Goal: Task Accomplishment & Management: Use online tool/utility

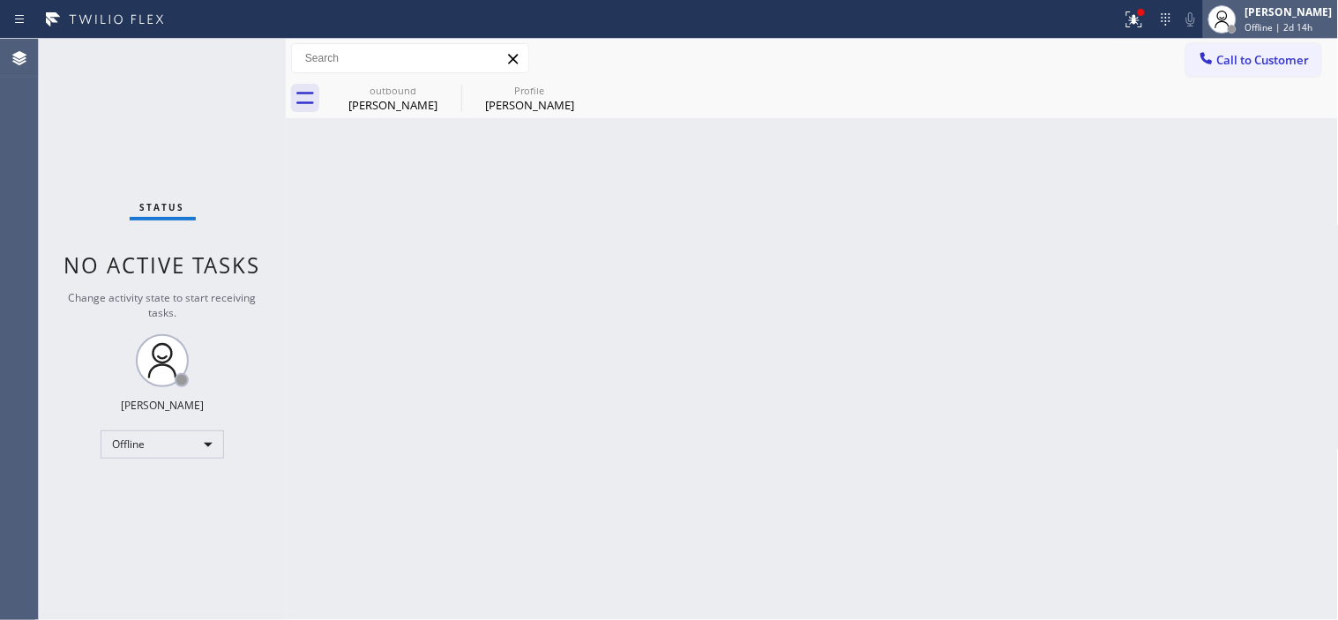
click at [1296, 32] on span "Offline | 2d 14h" at bounding box center [1279, 27] width 68 height 12
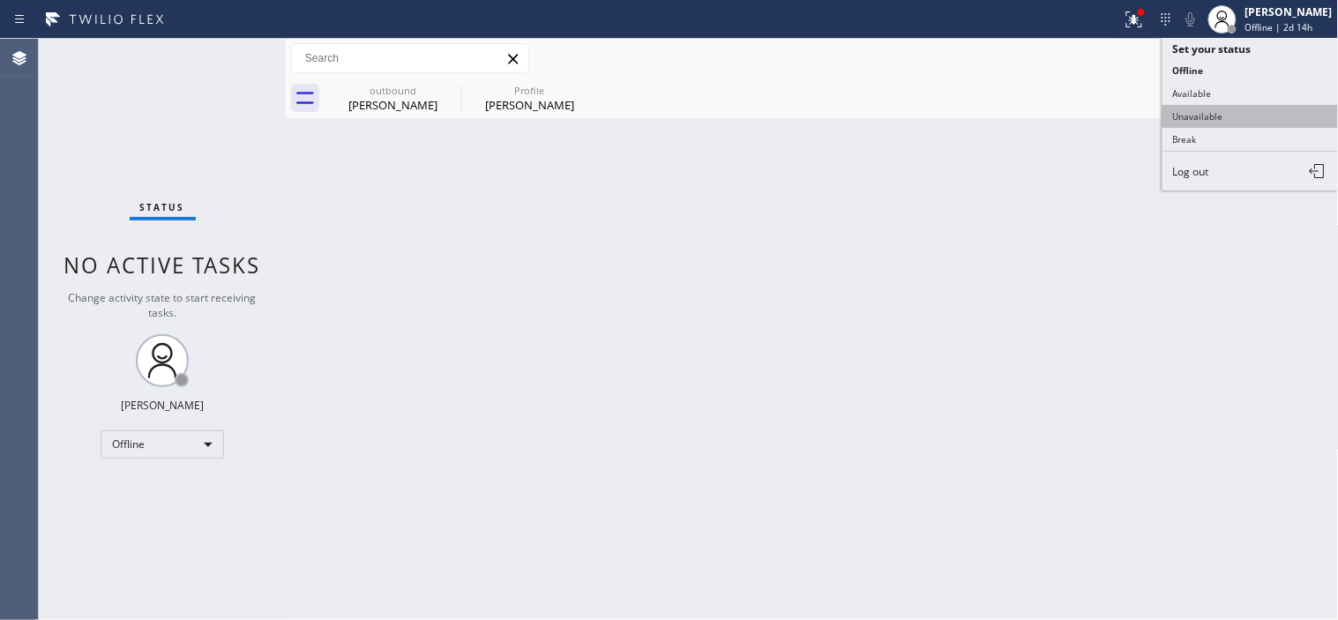
click at [1221, 125] on button "Unavailable" at bounding box center [1250, 116] width 176 height 23
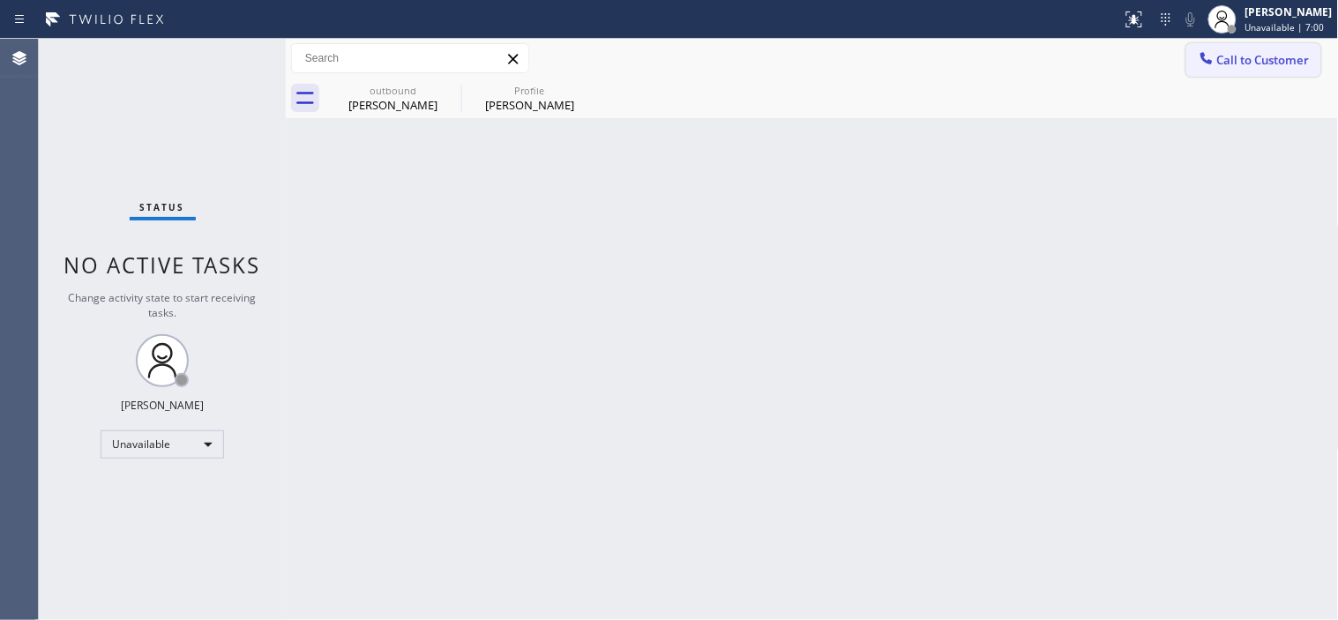
click at [1217, 68] on button "Call to Customer" at bounding box center [1253, 60] width 135 height 34
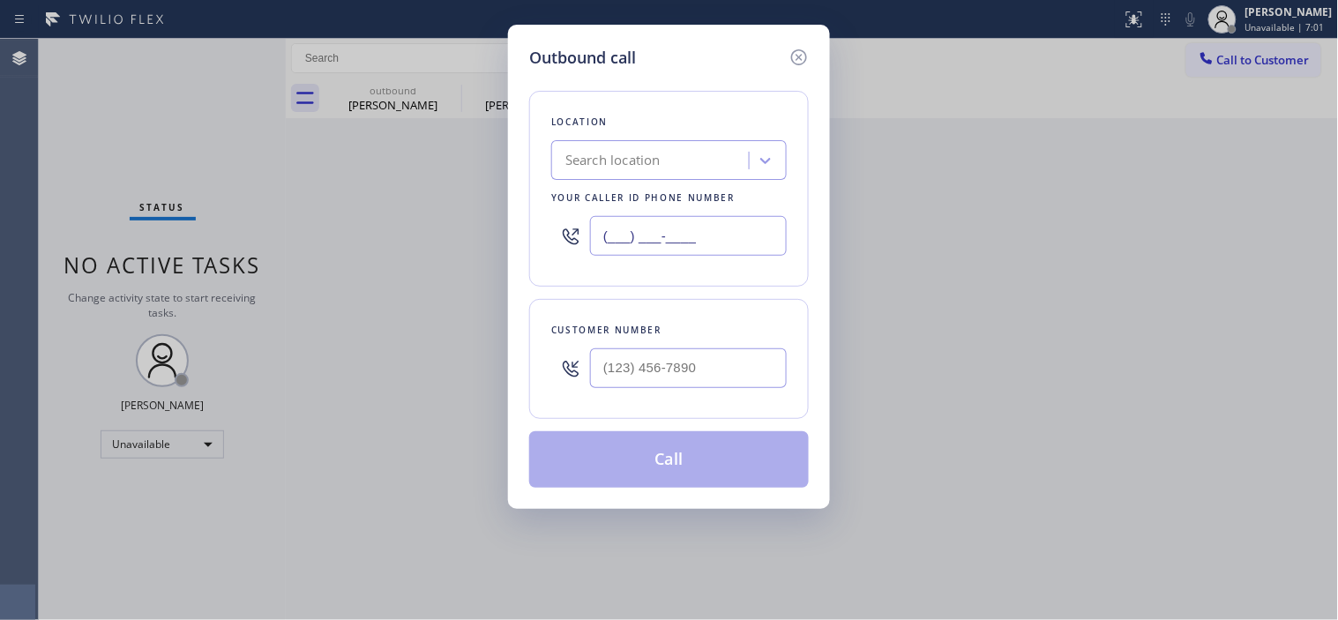
click at [615, 242] on input "(___) ___-____" at bounding box center [688, 236] width 197 height 40
paste input "347) 404-5804"
type input "[PHONE_NUMBER]"
click at [667, 359] on input "(___) ___-____" at bounding box center [688, 368] width 197 height 40
paste input "718) 216-3757"
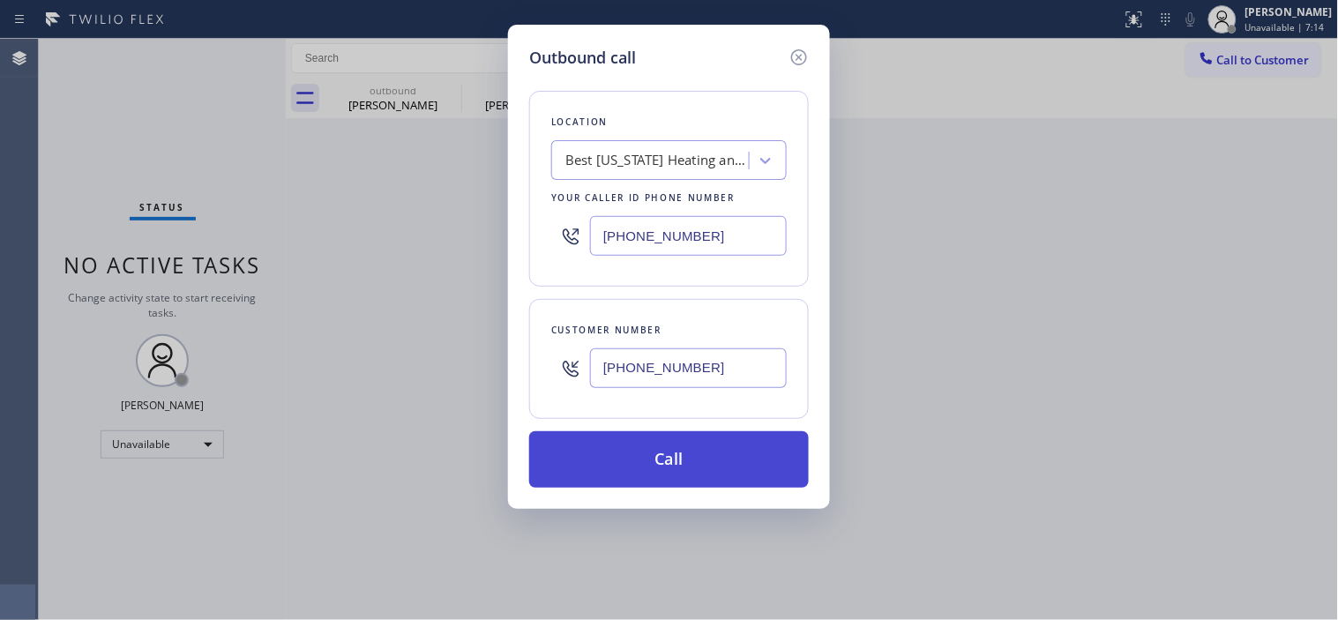
type input "[PHONE_NUMBER]"
click at [689, 471] on button "Call" at bounding box center [668, 459] width 279 height 56
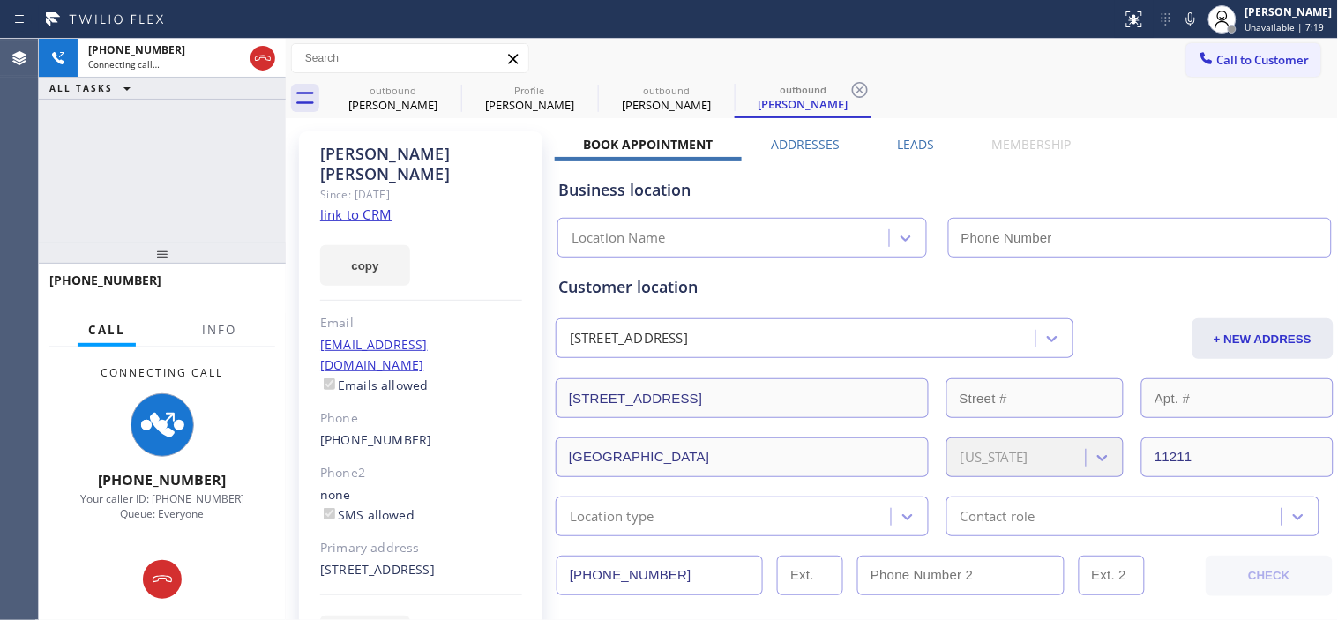
type input "[PHONE_NUMBER]"
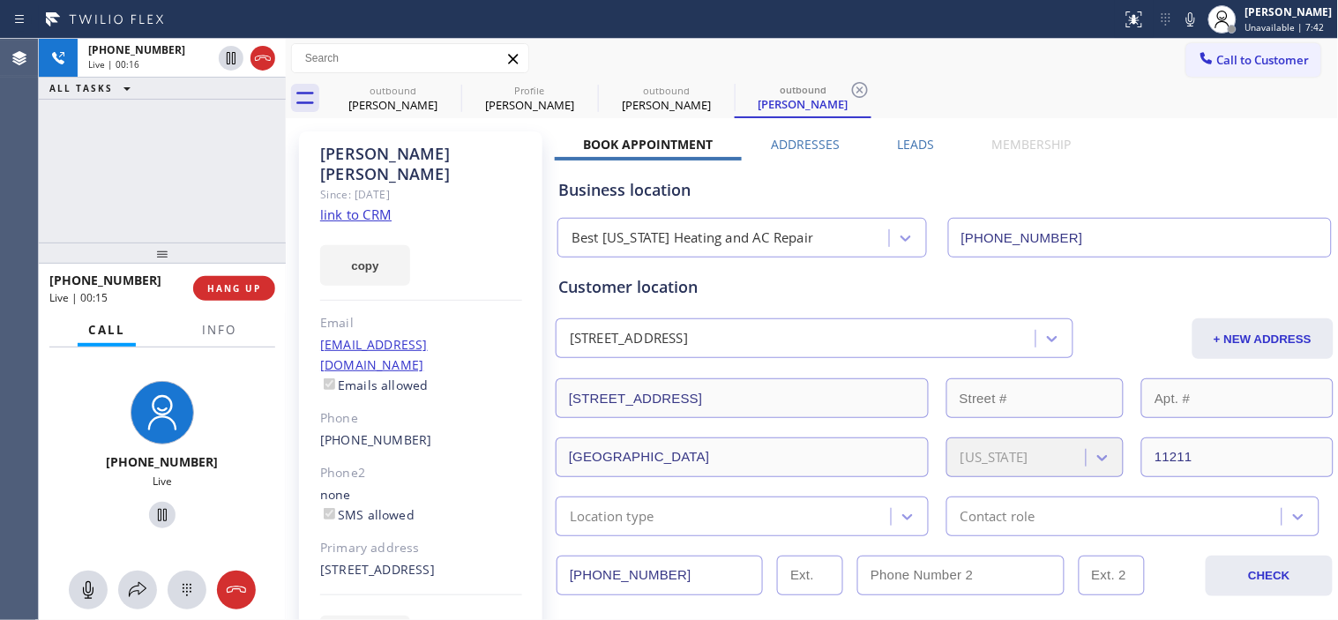
drag, startPoint x: 157, startPoint y: 254, endPoint x: 160, endPoint y: 152, distance: 102.3
click at [160, 242] on div at bounding box center [162, 252] width 247 height 21
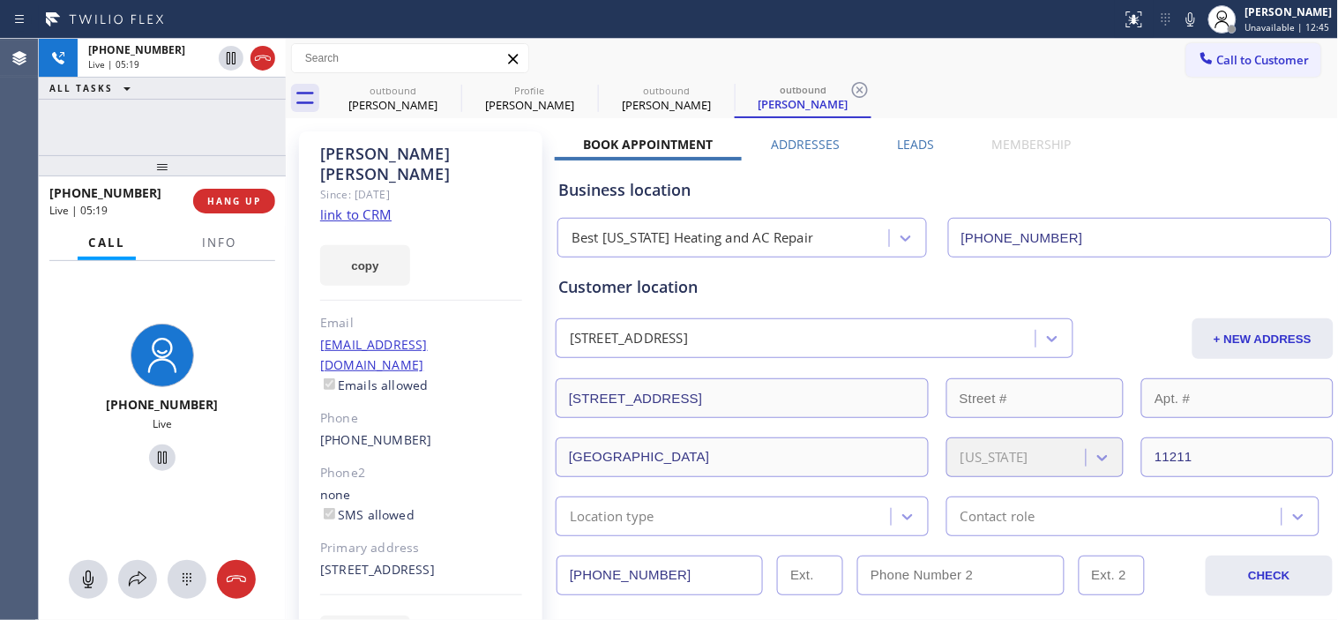
drag, startPoint x: 719, startPoint y: 51, endPoint x: 728, endPoint y: 44, distance: 12.0
click at [719, 50] on div "Call to Customer Outbound call Location Best [US_STATE] Heating and AC Repair Y…" at bounding box center [812, 58] width 1053 height 31
click at [161, 454] on icon at bounding box center [162, 457] width 21 height 21
click at [1186, 19] on icon at bounding box center [1190, 19] width 9 height 14
click at [829, 34] on div "Status report No issues detected If you experience an issue, please download th…" at bounding box center [669, 19] width 1338 height 39
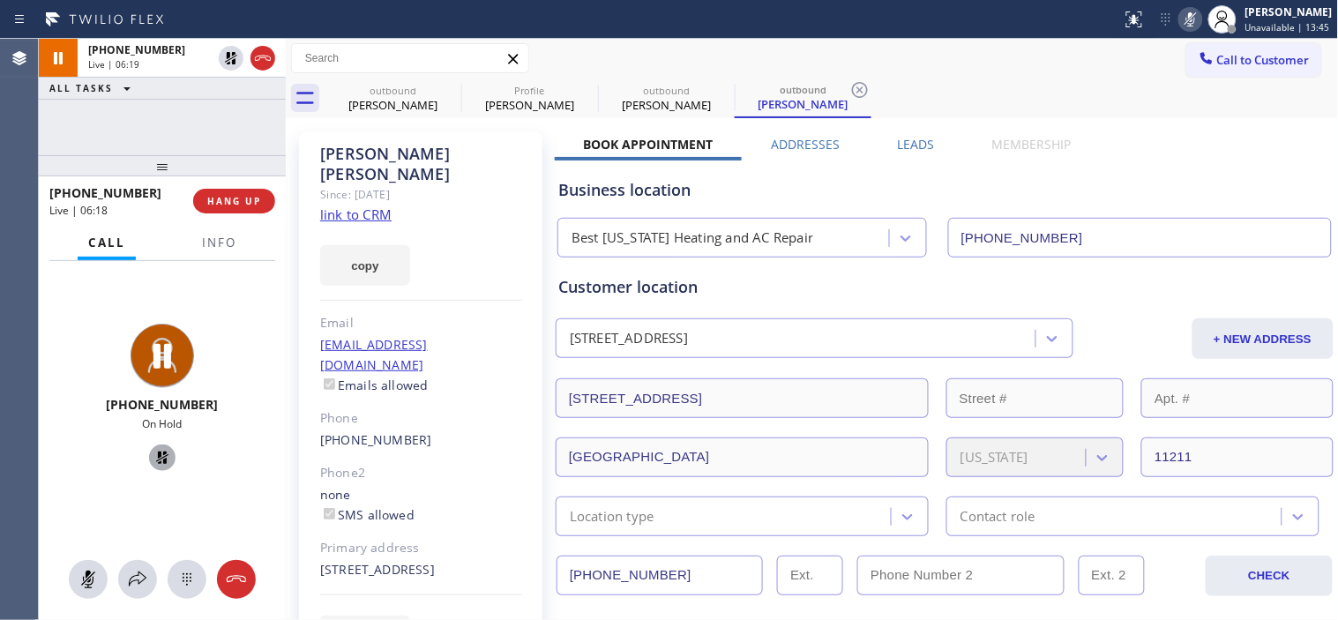
click at [161, 461] on icon at bounding box center [162, 457] width 21 height 21
click at [1183, 15] on icon at bounding box center [1190, 19] width 21 height 21
click at [160, 460] on icon at bounding box center [162, 457] width 21 height 21
click at [1192, 19] on icon at bounding box center [1190, 19] width 21 height 21
click at [1184, 23] on rect at bounding box center [1190, 17] width 12 height 12
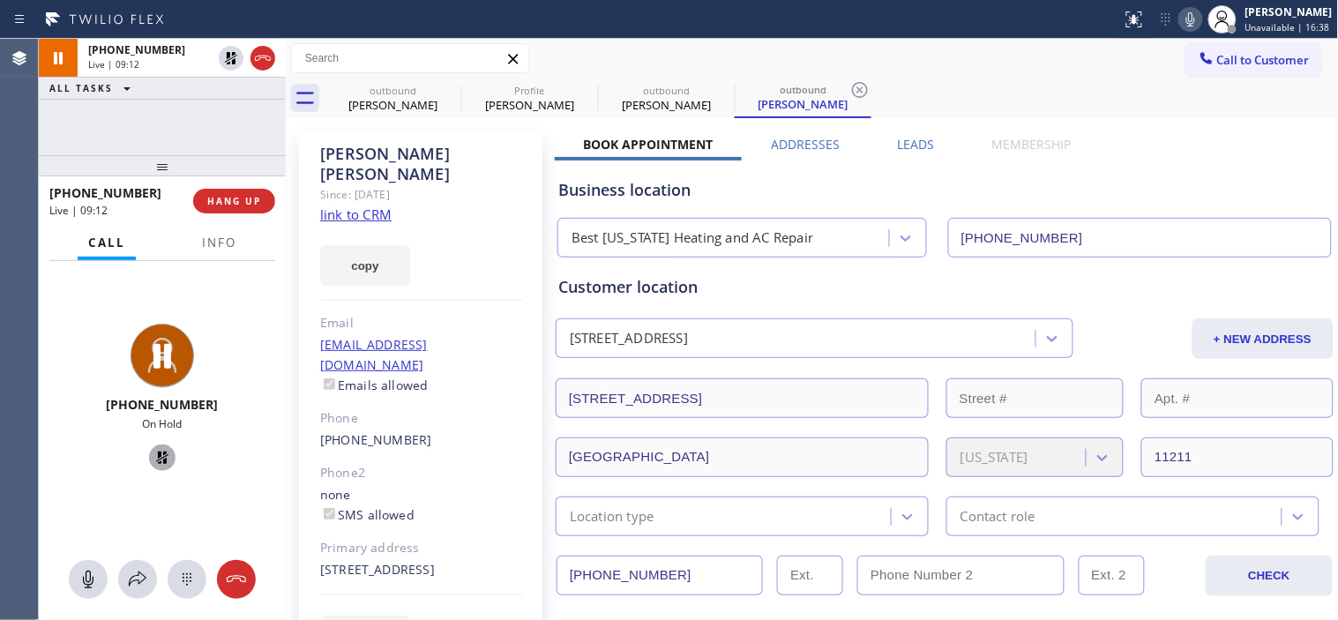
click at [163, 458] on icon at bounding box center [162, 457] width 21 height 21
drag, startPoint x: 494, startPoint y: 220, endPoint x: 489, endPoint y: 209, distance: 12.3
click at [489, 225] on div "copy" at bounding box center [421, 255] width 202 height 61
click at [241, 562] on button at bounding box center [236, 579] width 39 height 39
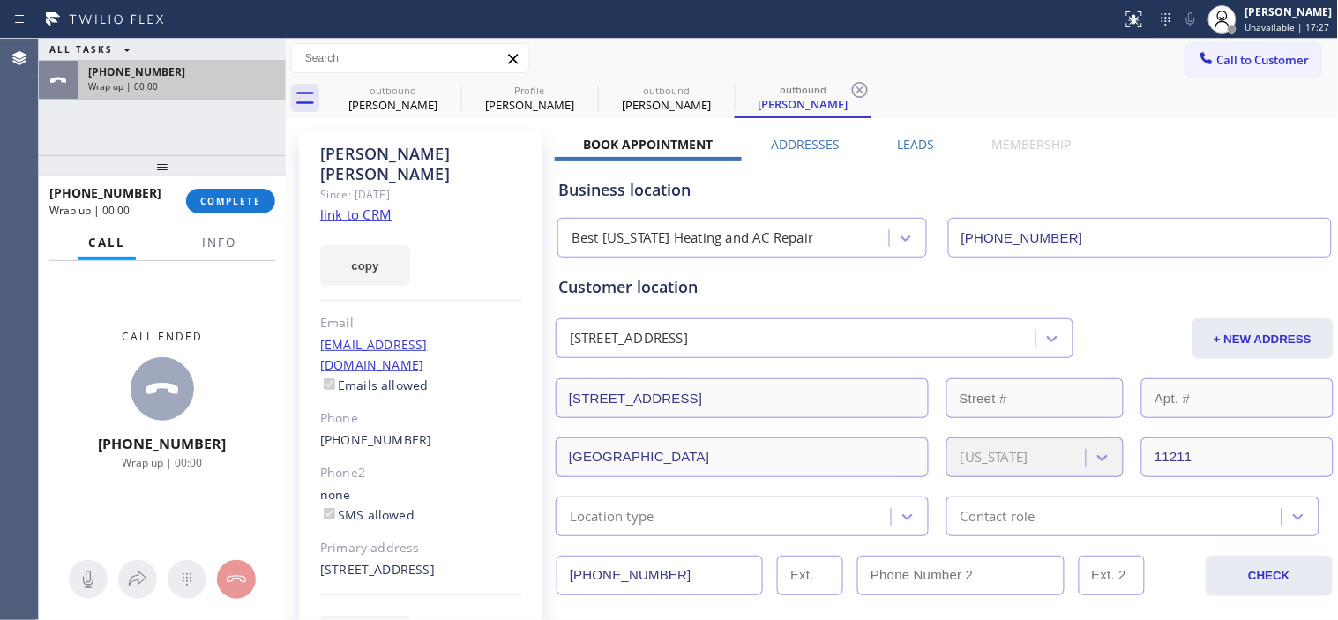
click at [174, 77] on div "[PHONE_NUMBER]" at bounding box center [181, 71] width 187 height 15
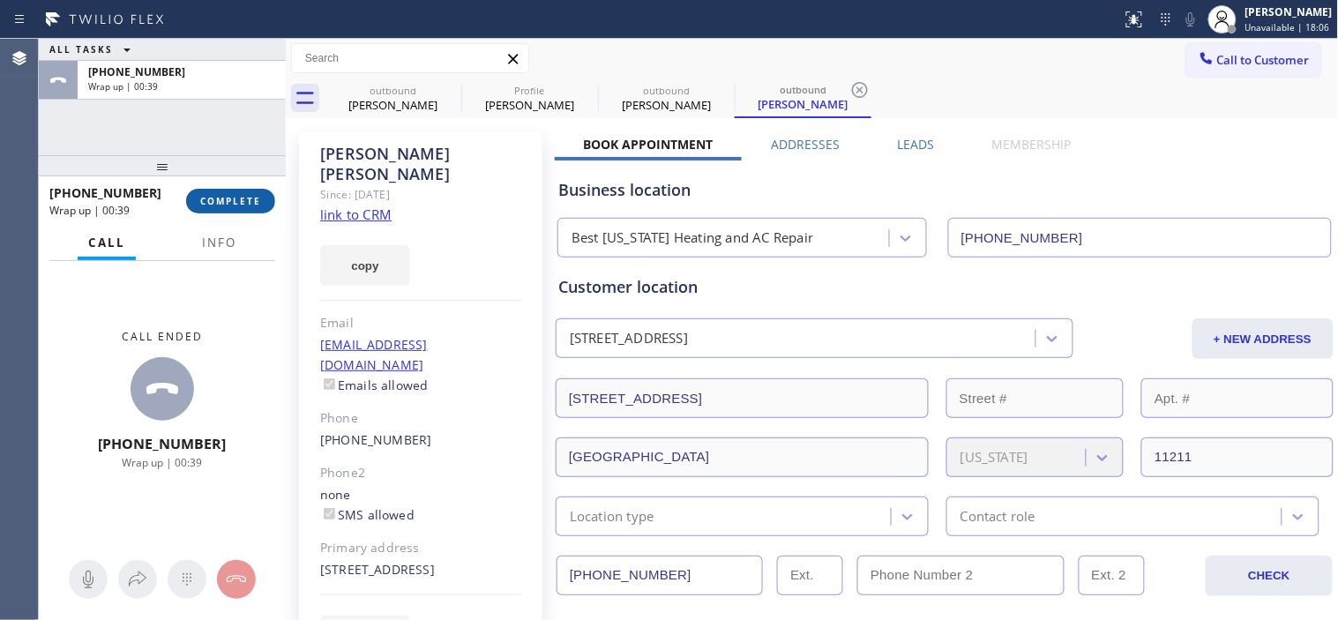
click at [220, 198] on span "COMPLETE" at bounding box center [230, 201] width 61 height 12
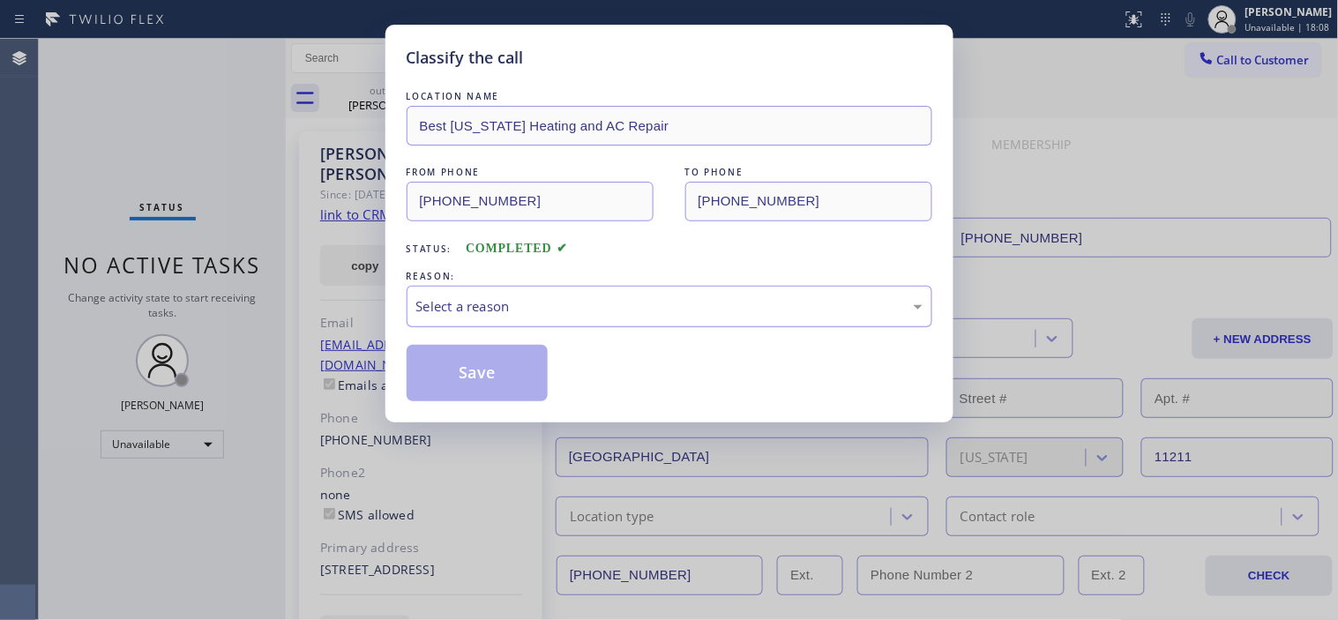
click at [622, 315] on div "Select a reason" at bounding box center [669, 306] width 506 height 20
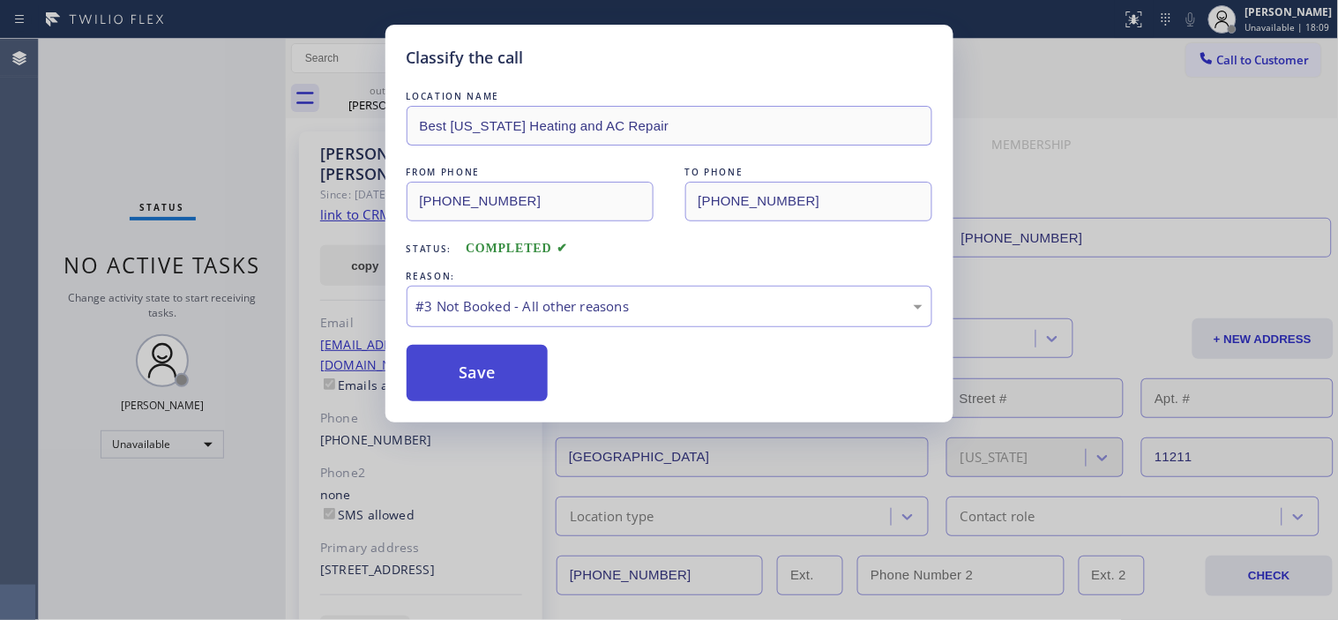
click at [516, 377] on button "Save" at bounding box center [477, 373] width 142 height 56
